Goal: Task Accomplishment & Management: Manage account settings

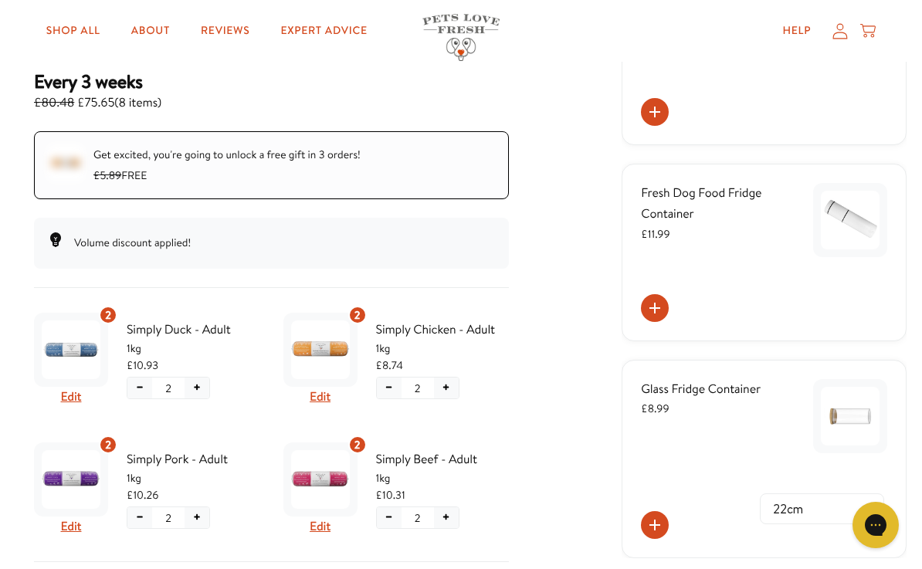
scroll to position [253, 0]
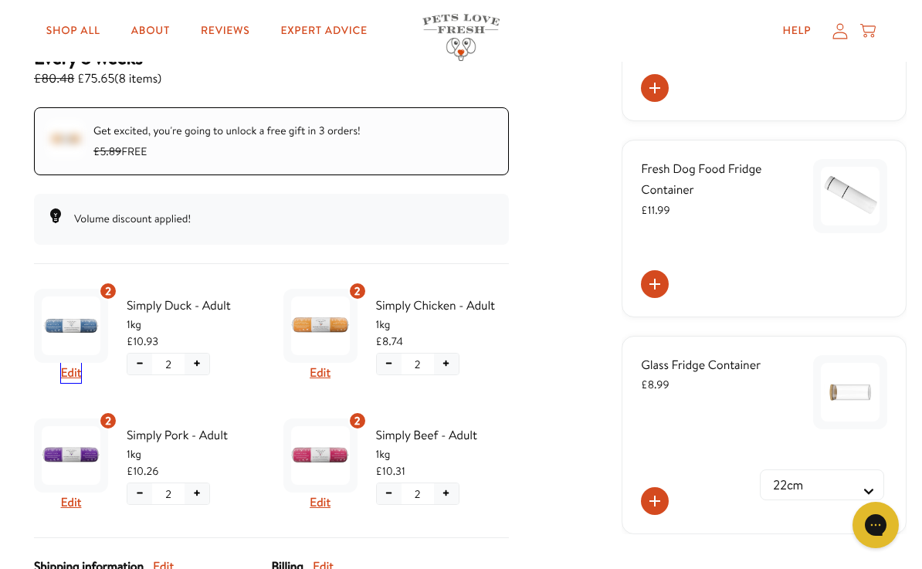
click at [82, 370] on button "Edit" at bounding box center [71, 373] width 21 height 20
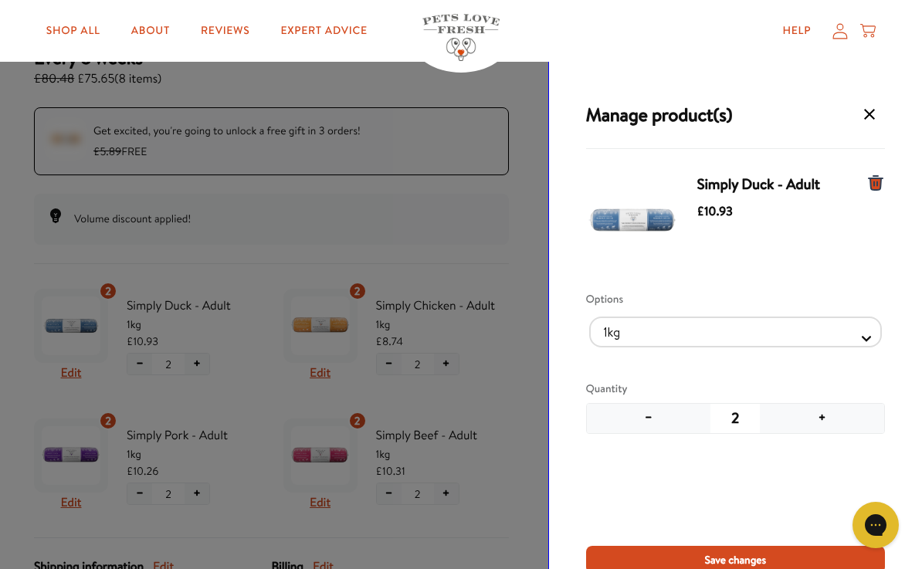
click at [821, 422] on button "+" at bounding box center [822, 418] width 124 height 29
click at [752, 563] on span "Save changes" at bounding box center [736, 560] width 62 height 17
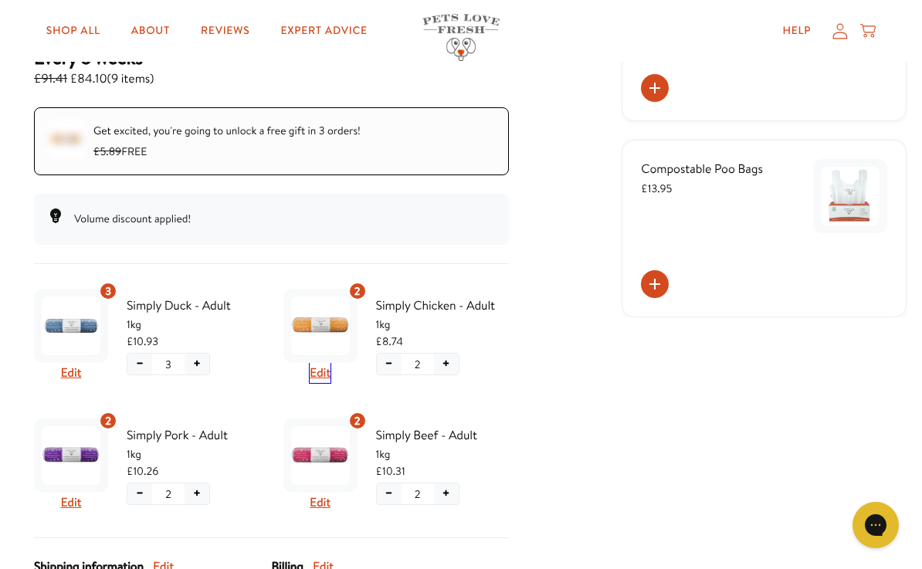
click at [326, 370] on button "Edit" at bounding box center [320, 373] width 21 height 20
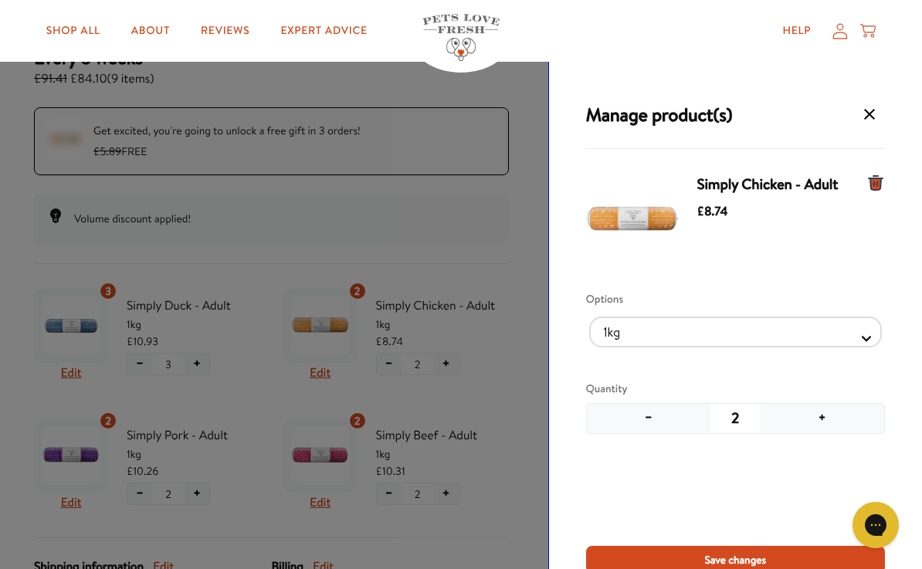
click at [819, 424] on button "+" at bounding box center [822, 418] width 124 height 29
click at [739, 562] on span "Save changes" at bounding box center [736, 560] width 62 height 17
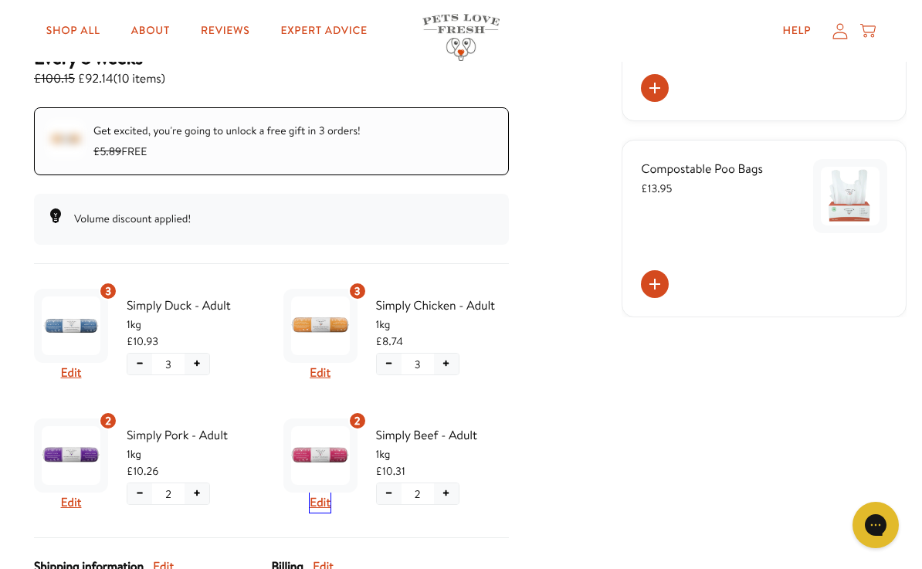
click at [323, 501] on button "Edit" at bounding box center [320, 503] width 21 height 20
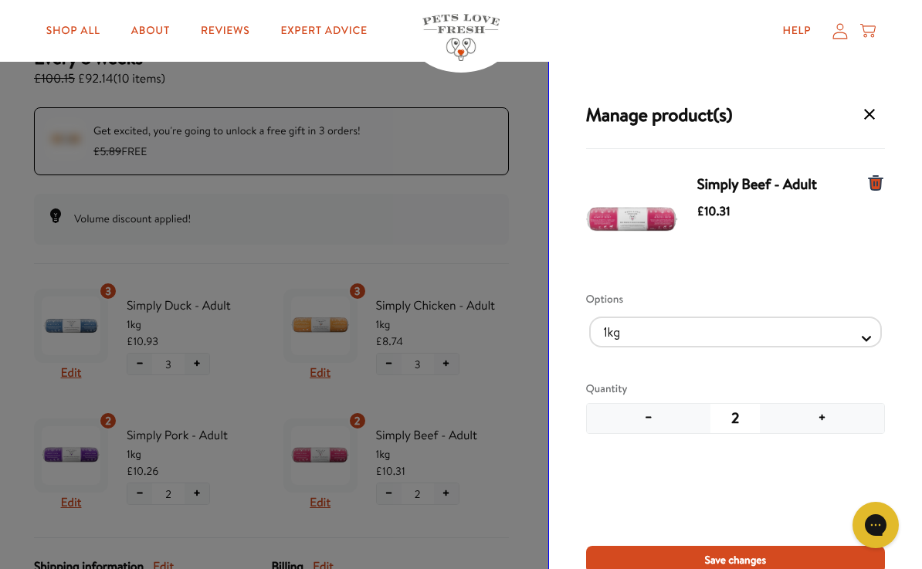
click at [826, 424] on button "+" at bounding box center [822, 418] width 124 height 29
click at [758, 558] on span "Save changes" at bounding box center [736, 560] width 62 height 17
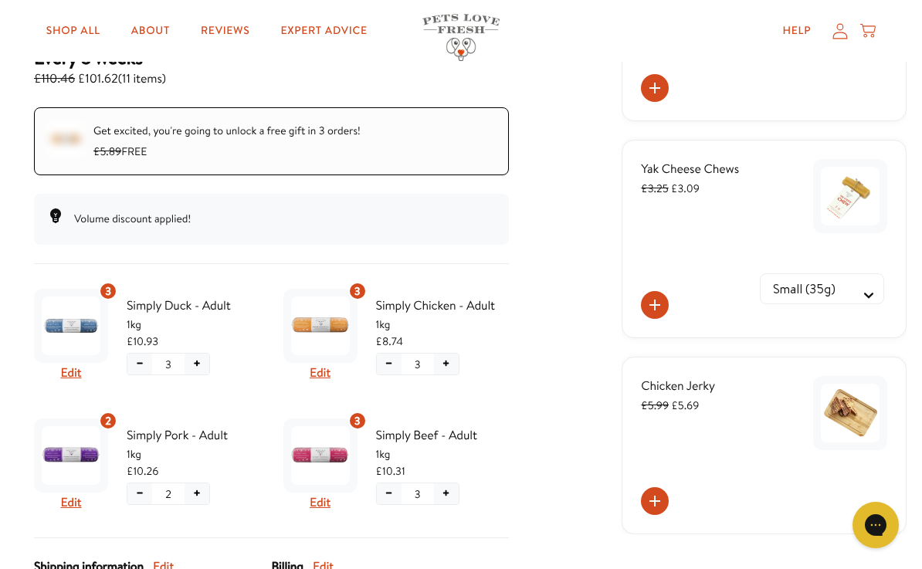
click at [78, 496] on button "Edit" at bounding box center [71, 503] width 21 height 20
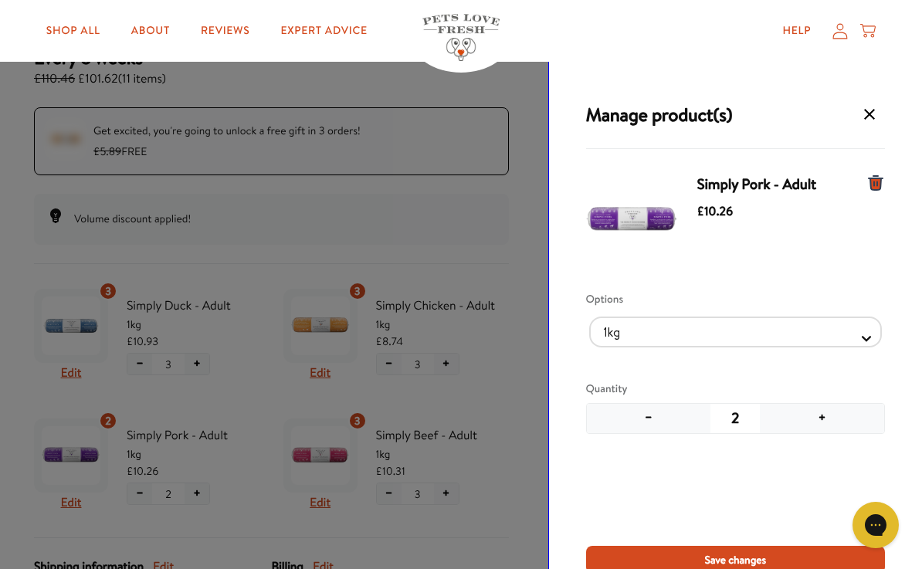
click at [820, 411] on button "+" at bounding box center [822, 418] width 124 height 29
click at [754, 552] on span "Save changes" at bounding box center [736, 560] width 62 height 17
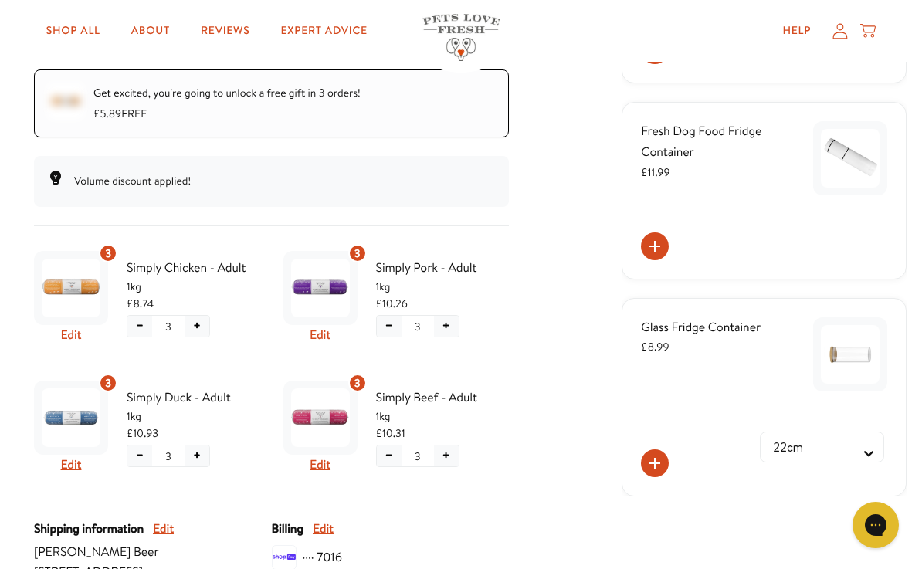
scroll to position [295, 0]
